Goal: Task Accomplishment & Management: Use online tool/utility

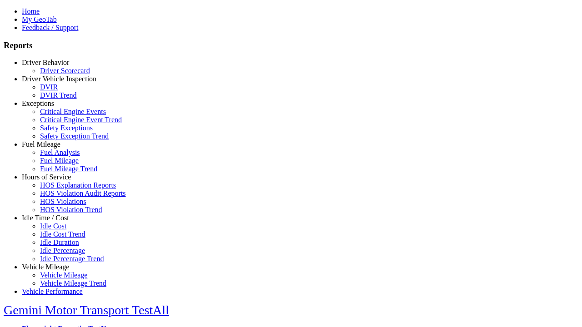
click at [52, 263] on link "Vehicle Mileage" at bounding box center [45, 267] width 47 height 8
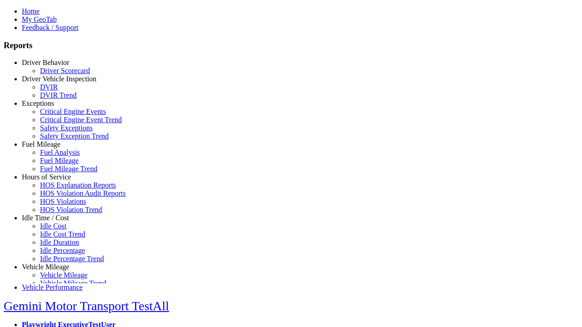
click at [59, 271] on link "Vehicle Mileage" at bounding box center [63, 275] width 47 height 8
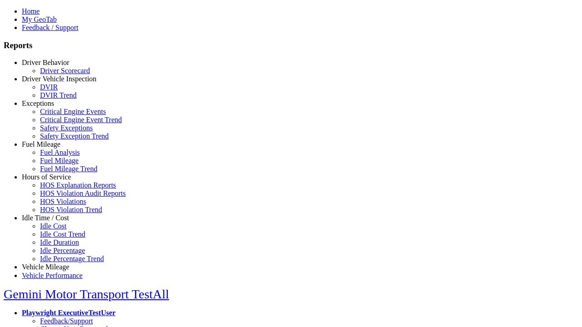
select select "**********"
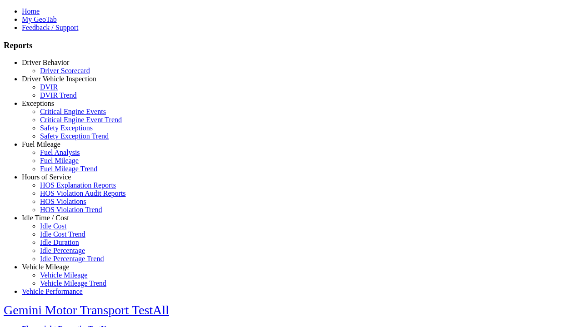
type input "**********"
